Goal: Obtain resource: Download file/media

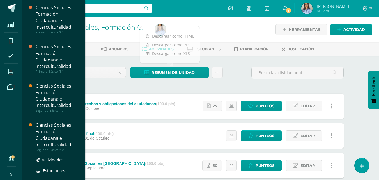
click at [53, 138] on div "Ciencias Sociales, Formación Ciudadana e Interculturalidad" at bounding box center [57, 135] width 43 height 26
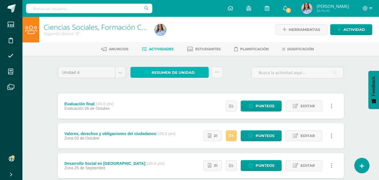
click at [163, 73] on span "Resumen de unidad" at bounding box center [173, 72] width 43 height 10
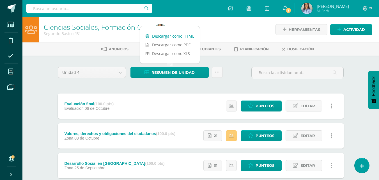
click at [171, 35] on link "Descargar como HTML" at bounding box center [170, 36] width 60 height 9
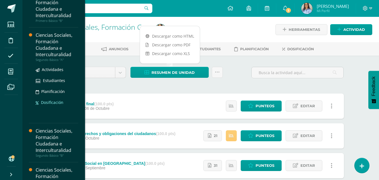
scroll to position [111, 0]
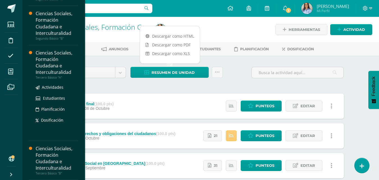
click at [48, 113] on ul "Actividades Estudiantes Planificación Dosificación" at bounding box center [57, 103] width 43 height 39
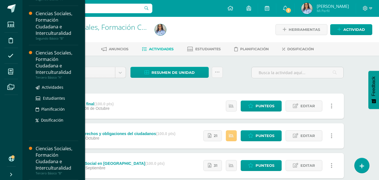
click at [50, 70] on div "Ciencias Sociales, Formación Ciudadana e Interculturalidad" at bounding box center [57, 63] width 43 height 26
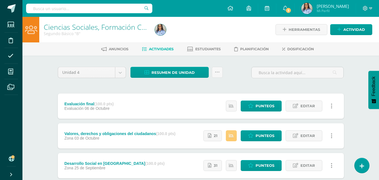
scroll to position [55, 0]
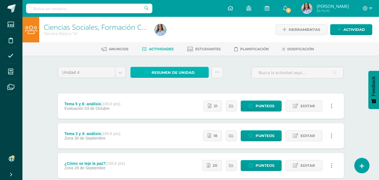
click at [169, 69] on span "Resumen de unidad" at bounding box center [173, 72] width 43 height 10
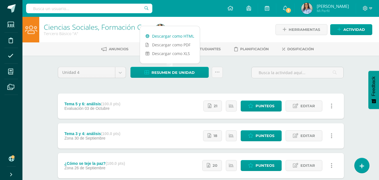
click at [165, 35] on link "Descargar como HTML" at bounding box center [170, 36] width 60 height 9
drag, startPoint x: 196, startPoint y: 12, endPoint x: 195, endPoint y: 7, distance: 5.6
click at [196, 12] on div "Configuración Cerrar sesión Jeniffer Judith Mi Perfil 3 3 Avisos 344 avisos sin…" at bounding box center [200, 8] width 357 height 17
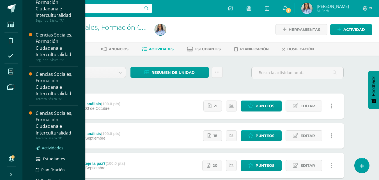
scroll to position [105, 0]
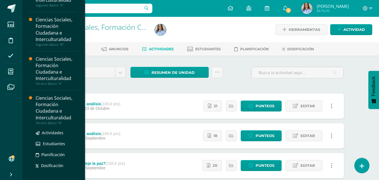
click at [44, 112] on div "Ciencias Sociales, Formación Ciudadana e Interculturalidad" at bounding box center [57, 108] width 43 height 26
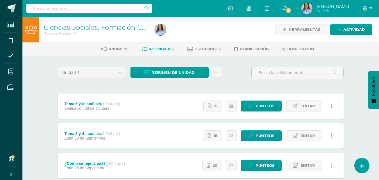
scroll to position [55, 0]
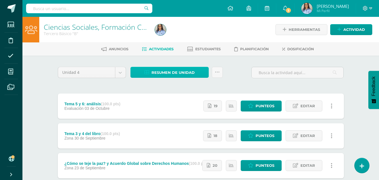
click at [172, 72] on span "Resumen de unidad" at bounding box center [173, 72] width 43 height 10
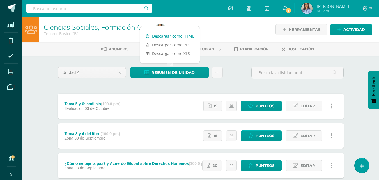
click at [170, 37] on link "Descargar como HTML" at bounding box center [170, 36] width 60 height 9
